Goal: Transaction & Acquisition: Obtain resource

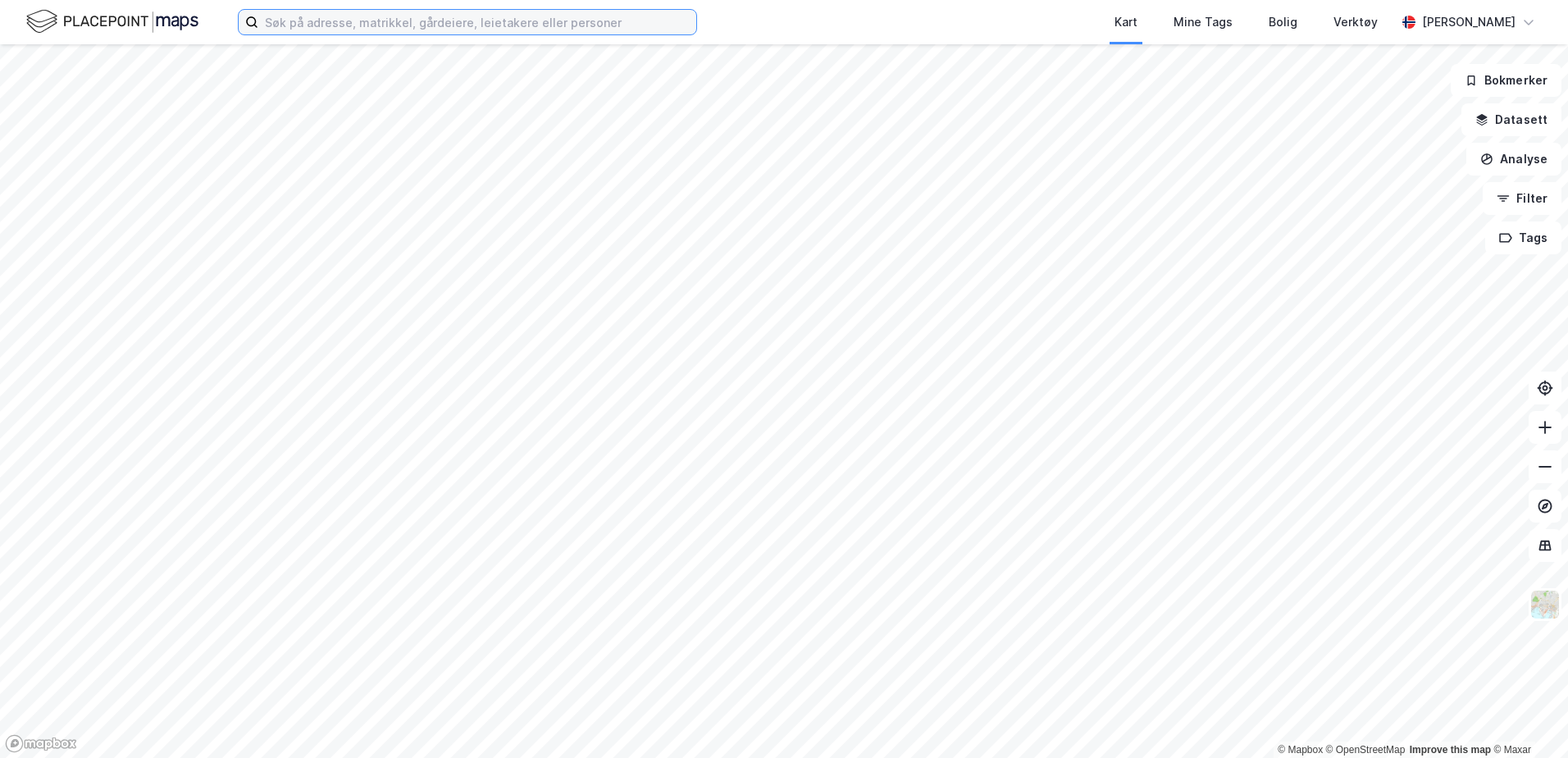
click at [286, 27] on input at bounding box center [476, 21] width 438 height 24
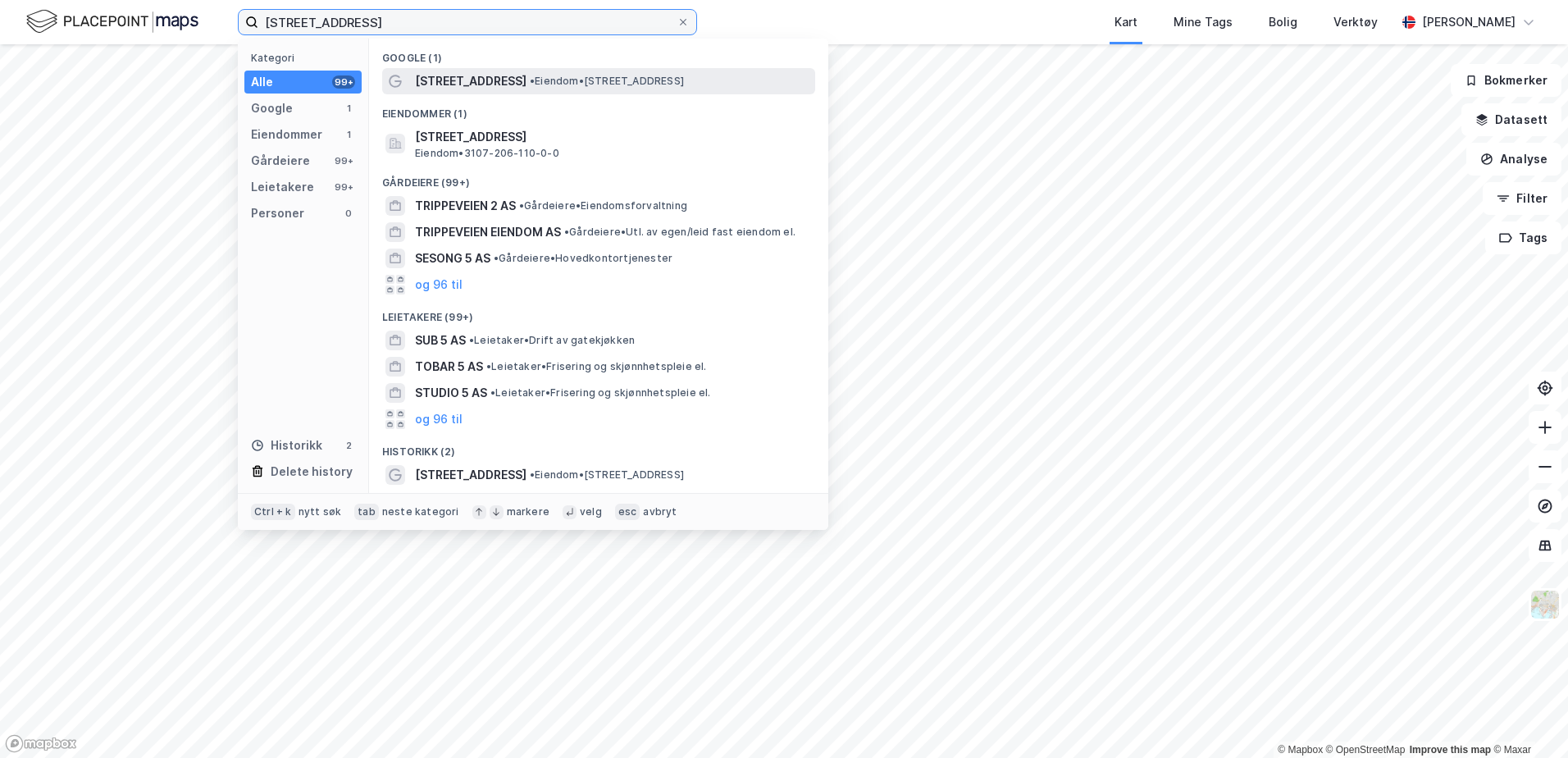
type input "[STREET_ADDRESS]"
click at [485, 72] on span "[STREET_ADDRESS]" at bounding box center [471, 82] width 112 height 19
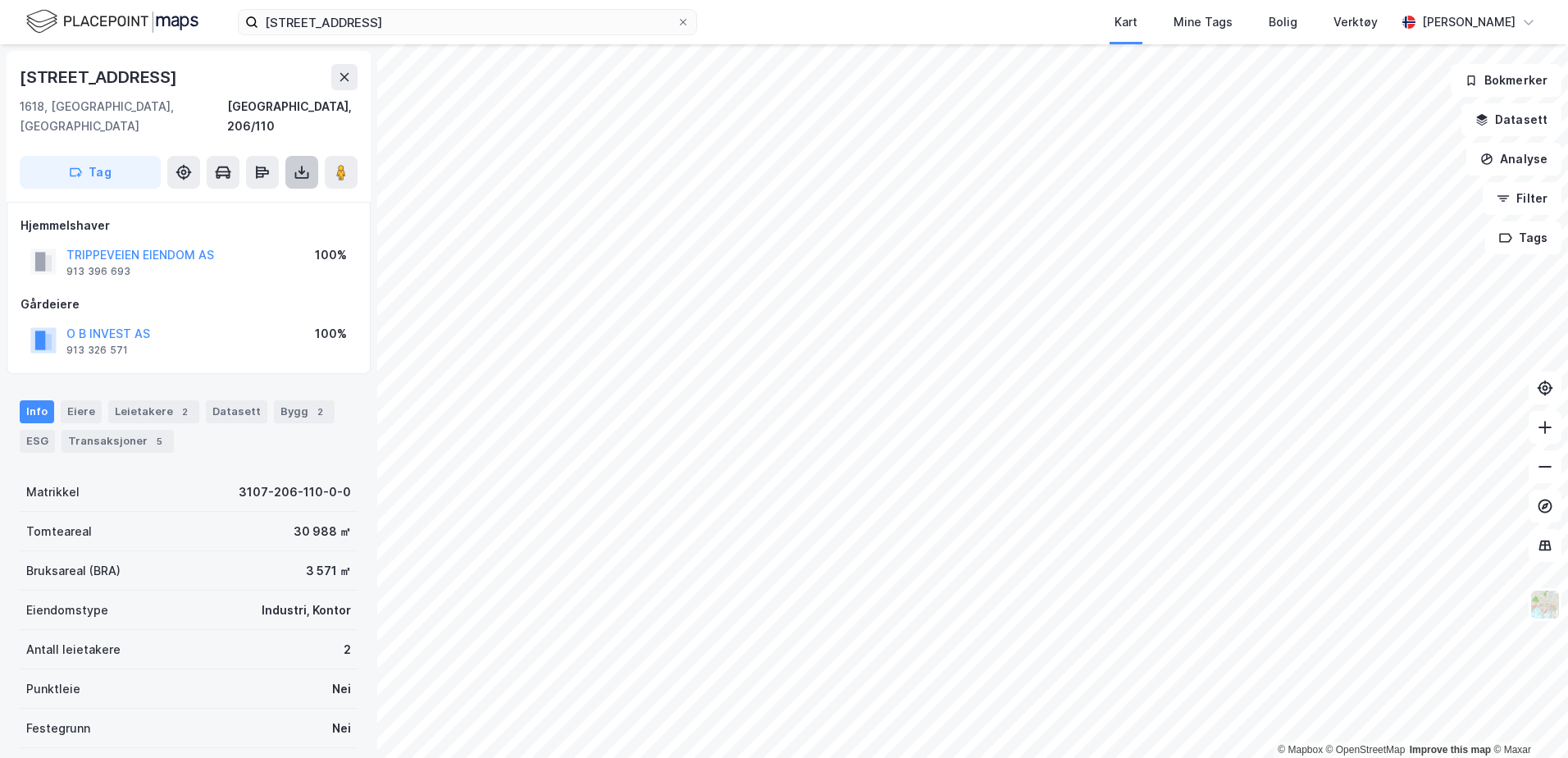
click at [300, 171] on icon at bounding box center [302, 173] width 7 height 4
click at [269, 194] on div "Last ned grunnbok" at bounding box center [231, 205] width 175 height 26
